Goal: Information Seeking & Learning: Learn about a topic

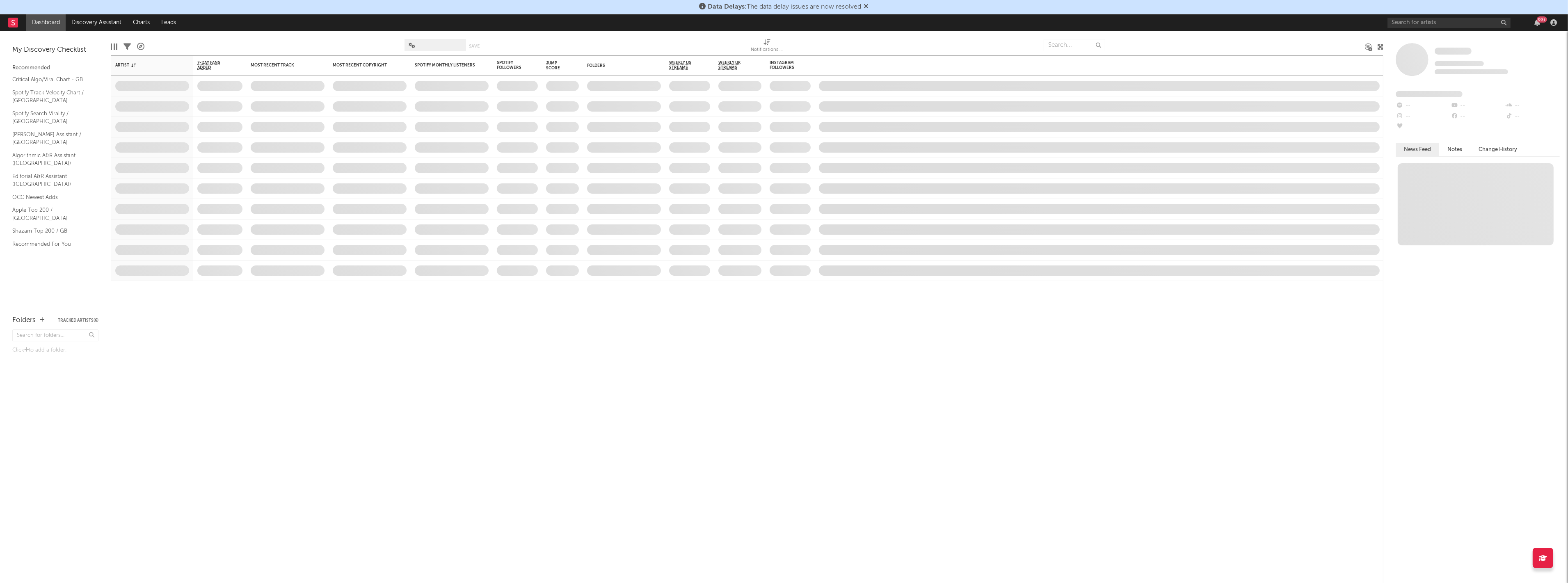
click at [1414, 10] on div "Data Delays : The data delay issues are now resolved" at bounding box center [784, 7] width 1568 height 14
click at [1418, 19] on input "text" at bounding box center [1449, 23] width 123 height 10
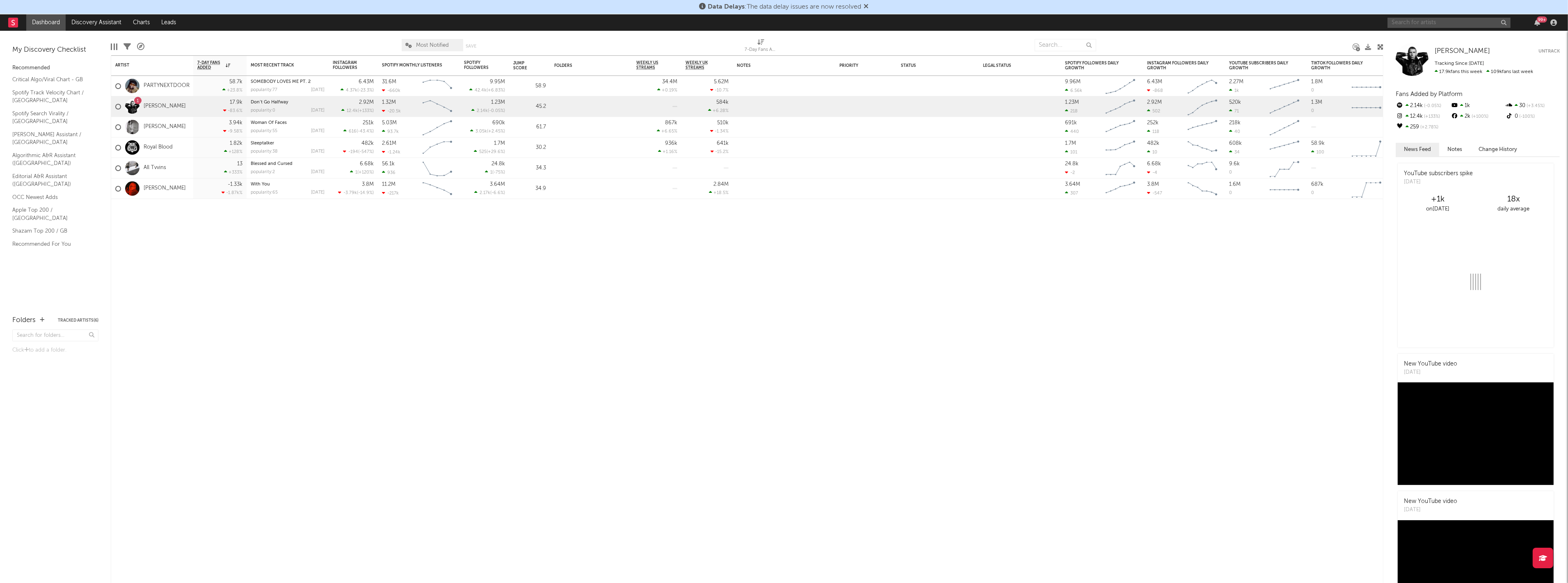
click at [1408, 21] on input "text" at bounding box center [1449, 23] width 123 height 10
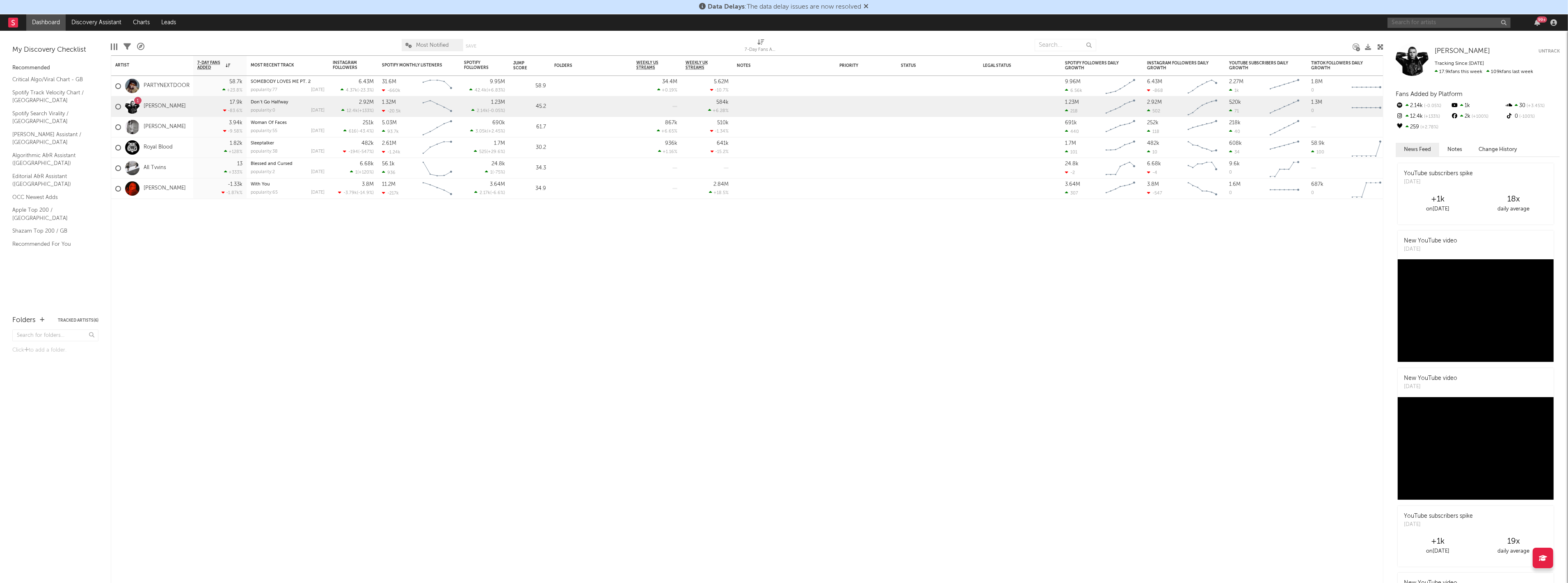
click at [1412, 27] on input "text" at bounding box center [1449, 23] width 123 height 10
click at [1402, 26] on input "text" at bounding box center [1449, 23] width 123 height 10
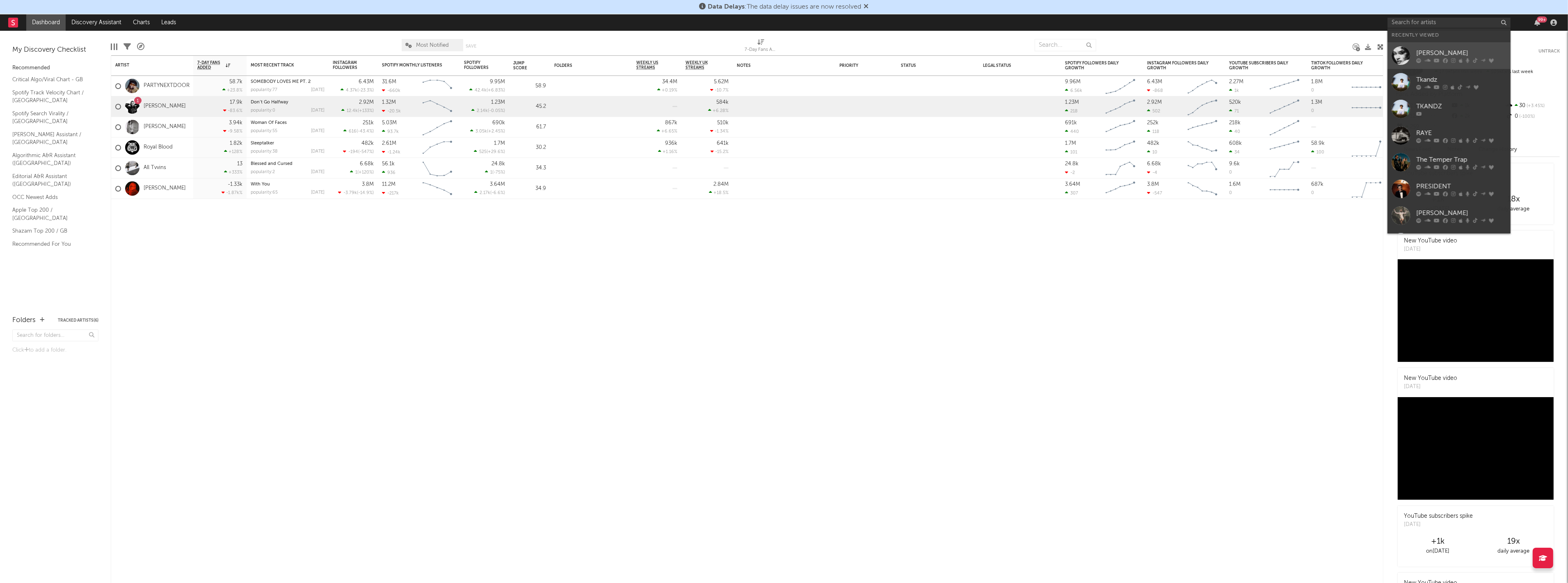
click at [1404, 51] on div at bounding box center [1402, 55] width 19 height 19
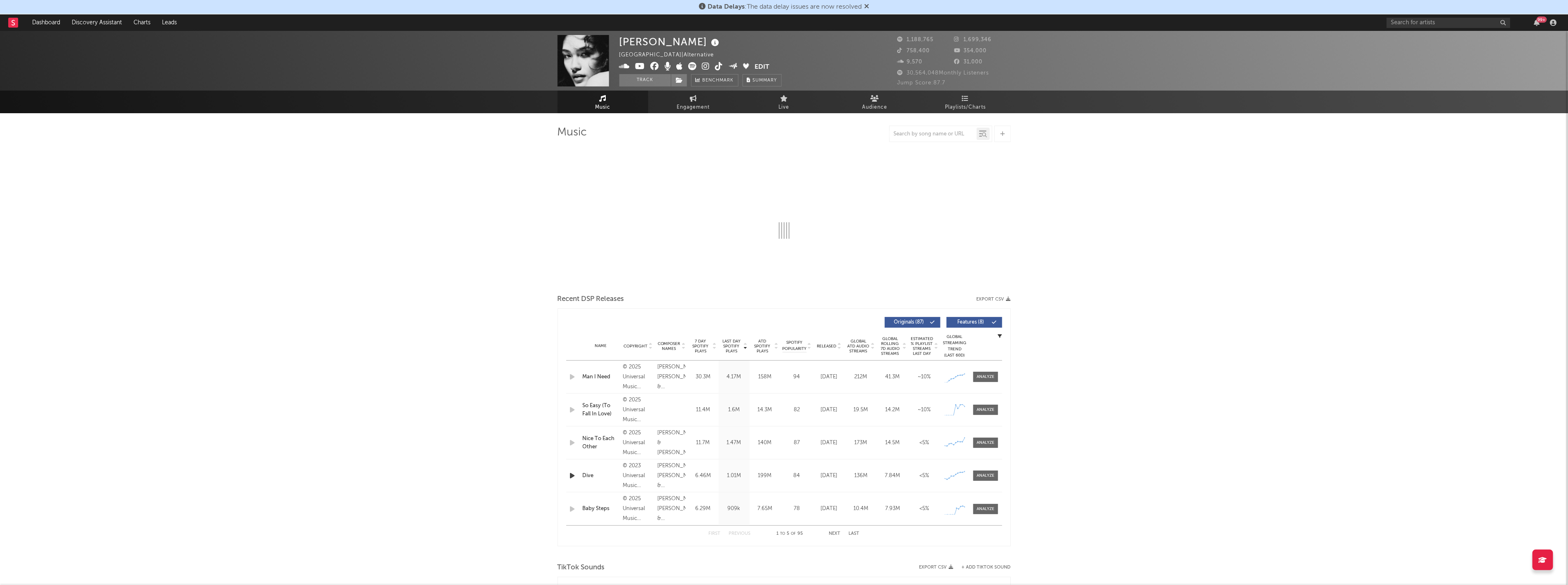
select select "6m"
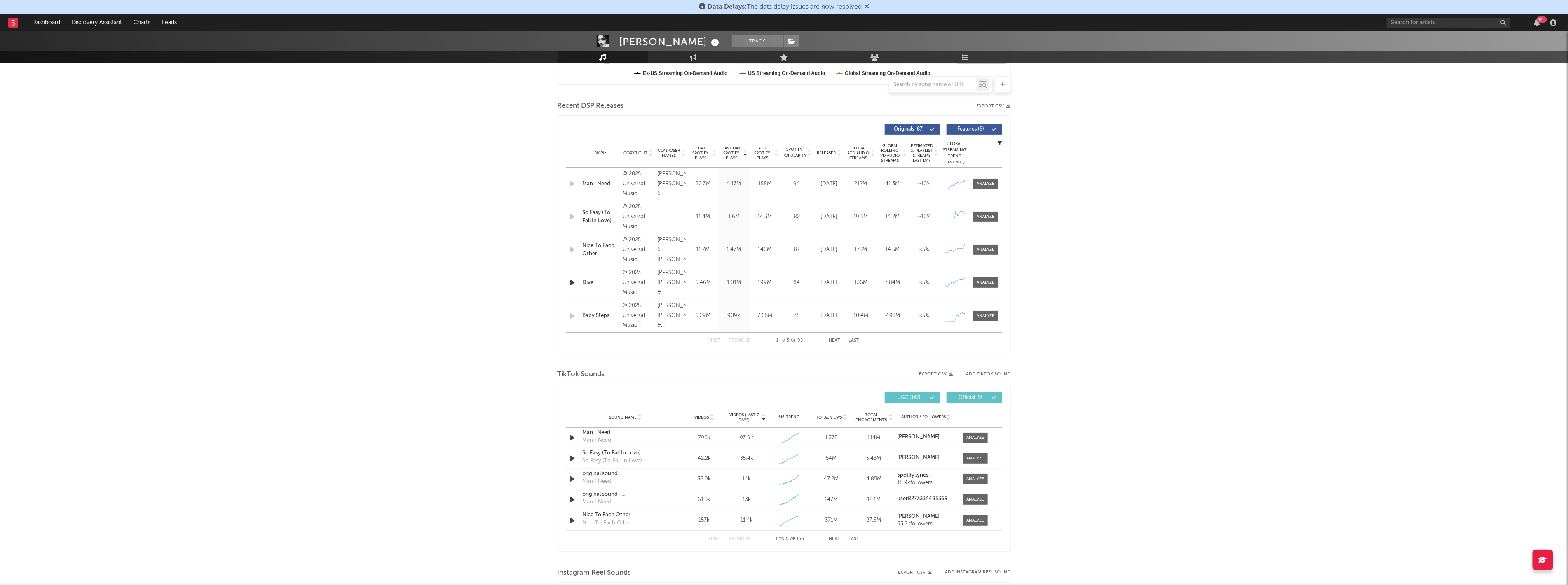
scroll to position [275, 0]
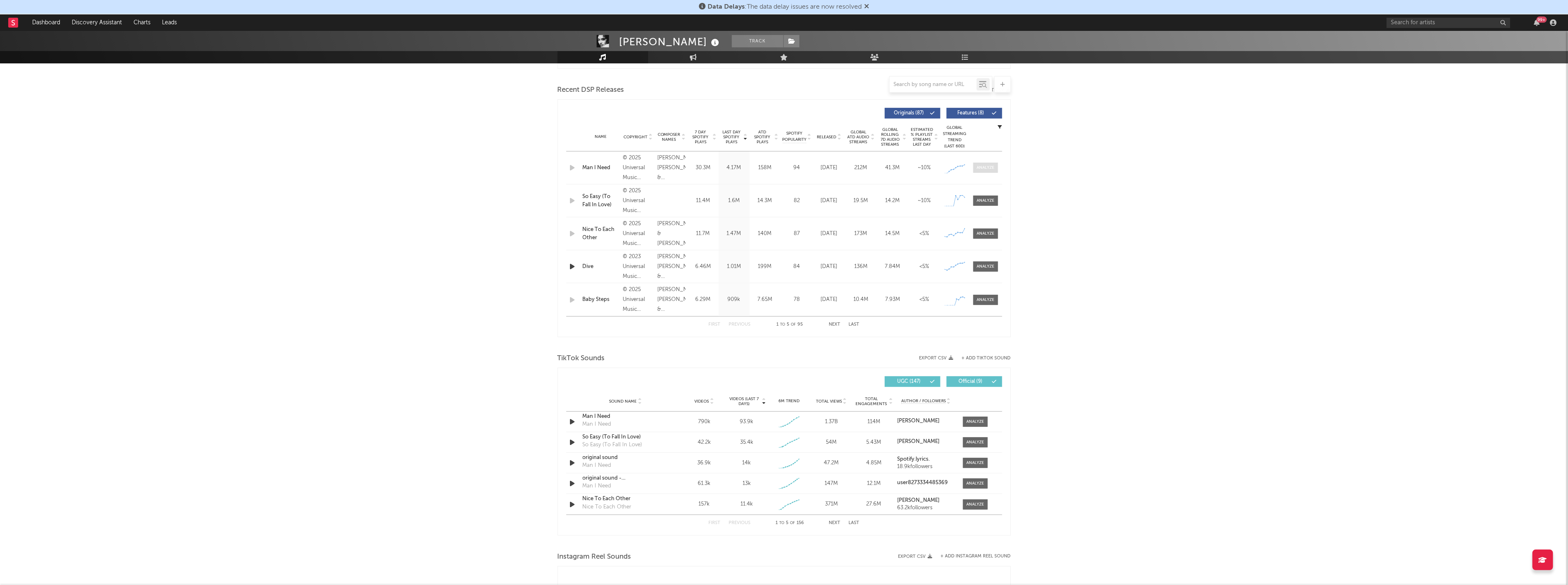
click at [994, 167] on div at bounding box center [986, 168] width 18 height 7
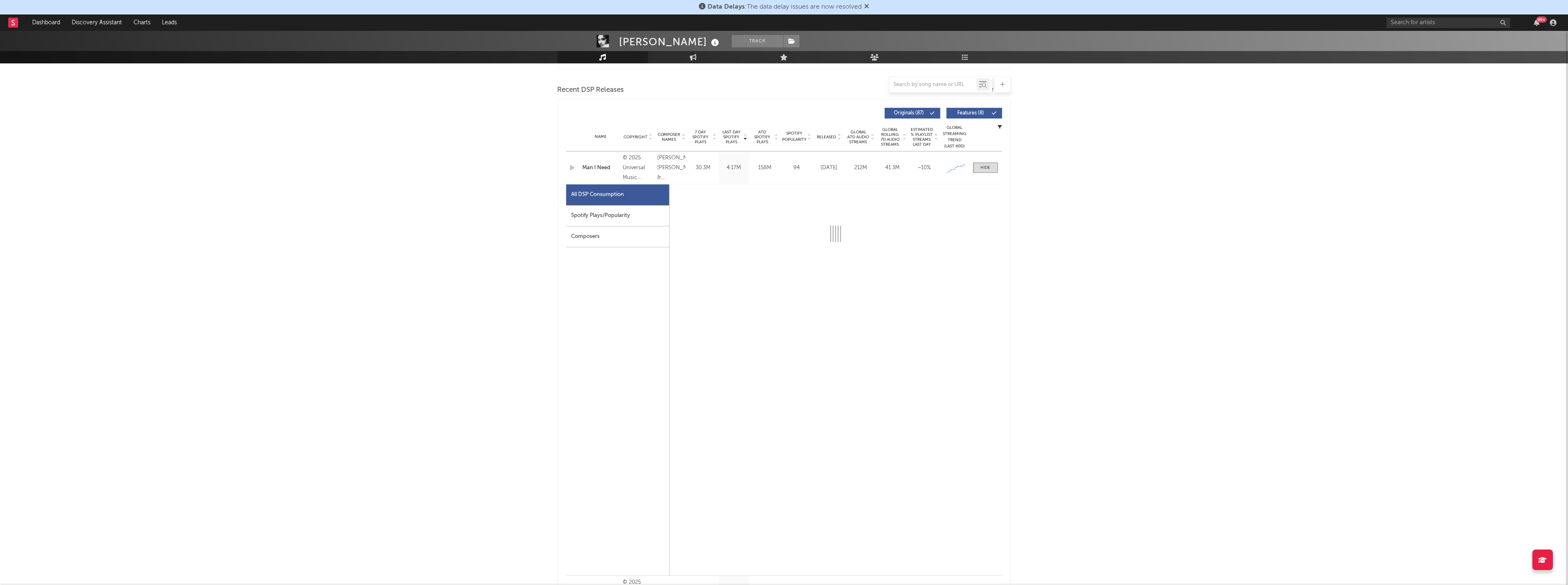
select select "1w"
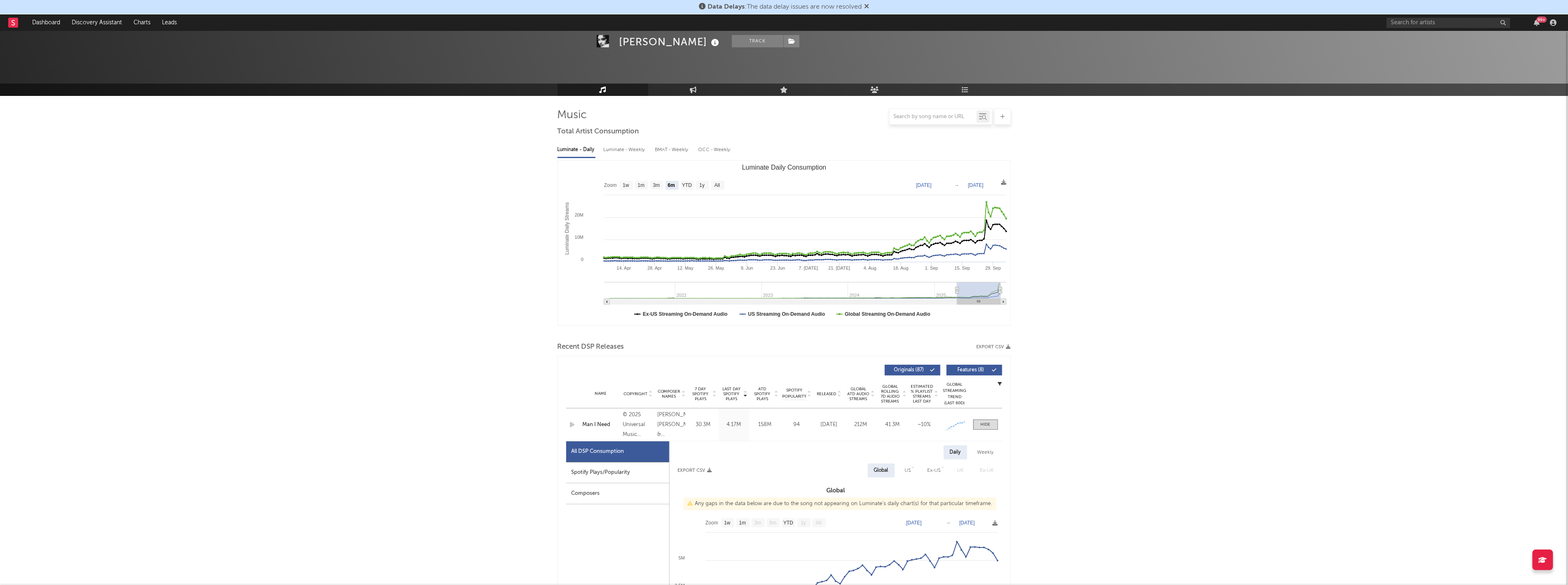
scroll to position [0, 0]
